Goal: Transaction & Acquisition: Purchase product/service

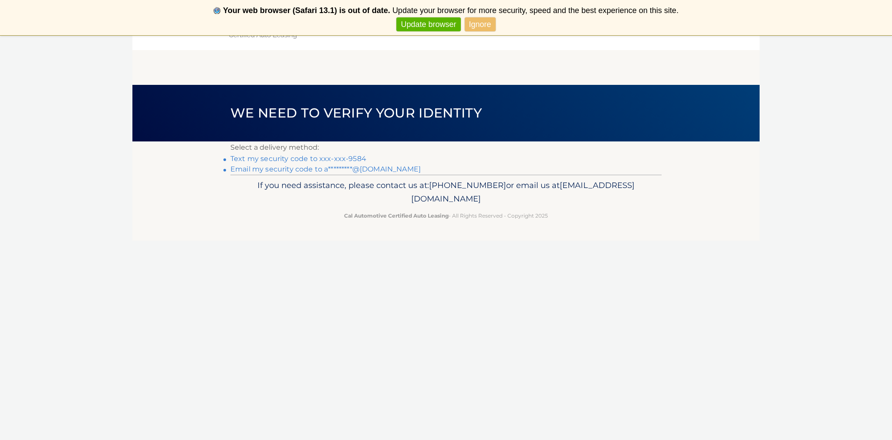
click at [358, 159] on link "Text my security code to xxx-xxx-9584" at bounding box center [298, 159] width 136 height 8
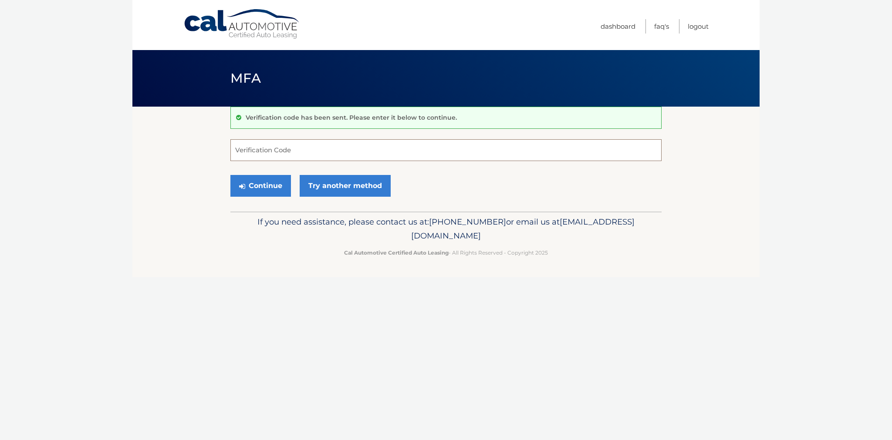
click at [311, 151] on input "Verification Code" at bounding box center [445, 150] width 431 height 22
type input "535017"
click at [260, 186] on button "Continue" at bounding box center [260, 186] width 61 height 22
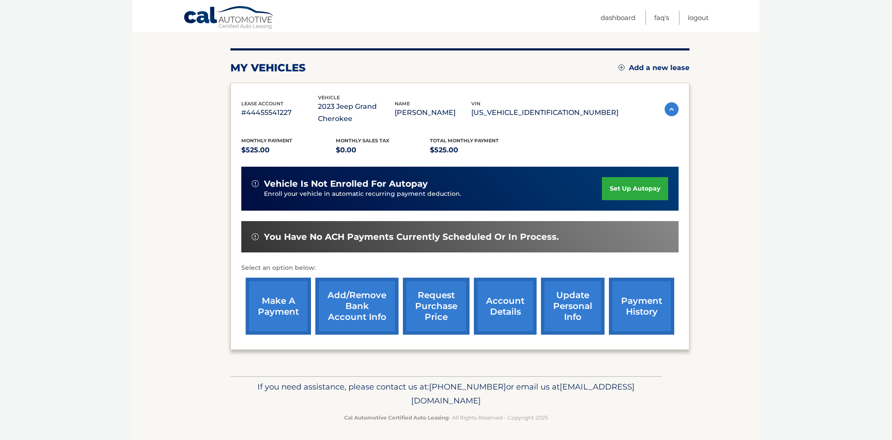
scroll to position [98, 0]
click at [271, 308] on link "make a payment" at bounding box center [278, 306] width 65 height 57
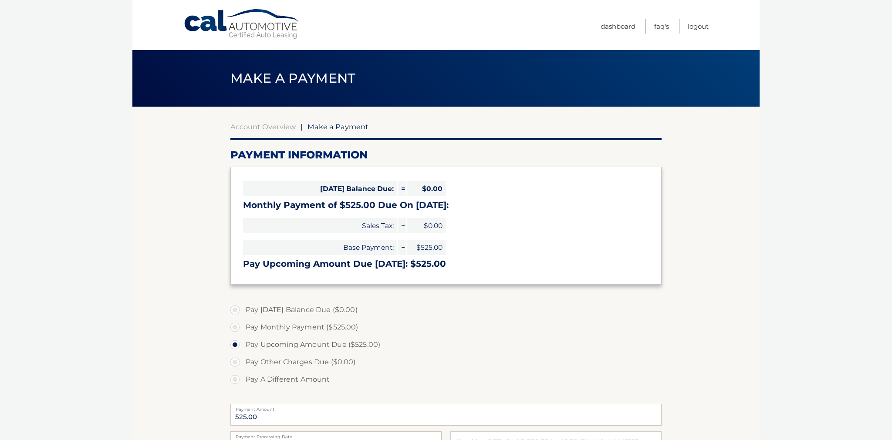
select select "YWYxZjY1OTYtNDM0Mi00MjQwLWE2NTUtMDQ0MzQ0ZTBjNzIy"
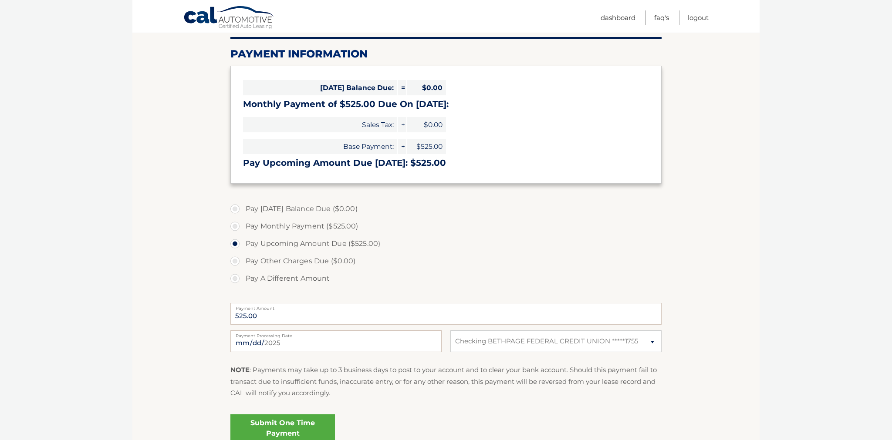
scroll to position [101, 0]
click at [384, 346] on input "2025-08-19" at bounding box center [335, 342] width 211 height 22
type input "2025-08-20"
click at [316, 428] on link "Submit One Time Payment" at bounding box center [282, 429] width 105 height 28
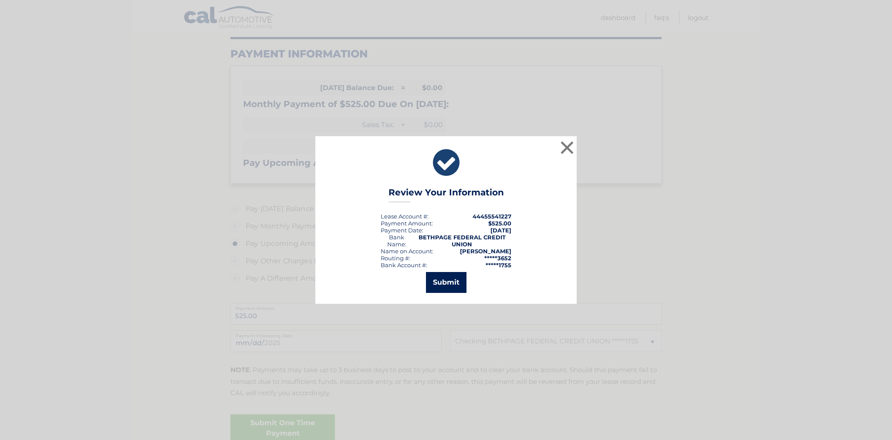
click at [452, 284] on button "Submit" at bounding box center [446, 282] width 40 height 21
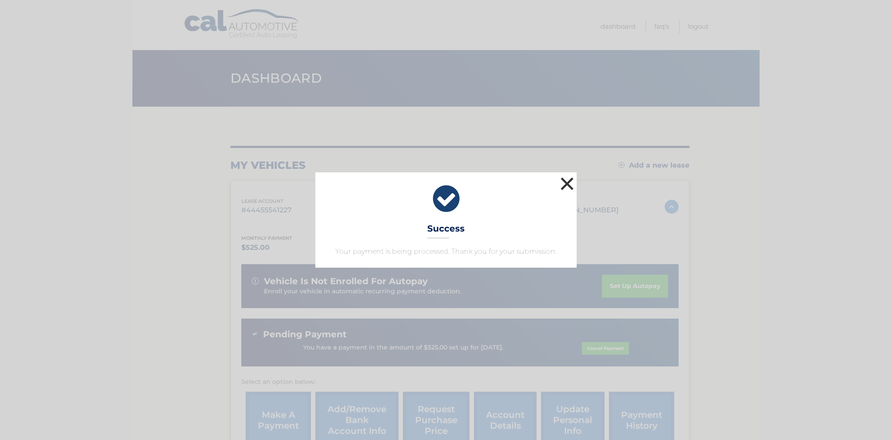
click at [569, 180] on button "×" at bounding box center [566, 183] width 17 height 17
